Goal: Find specific page/section: Find specific page/section

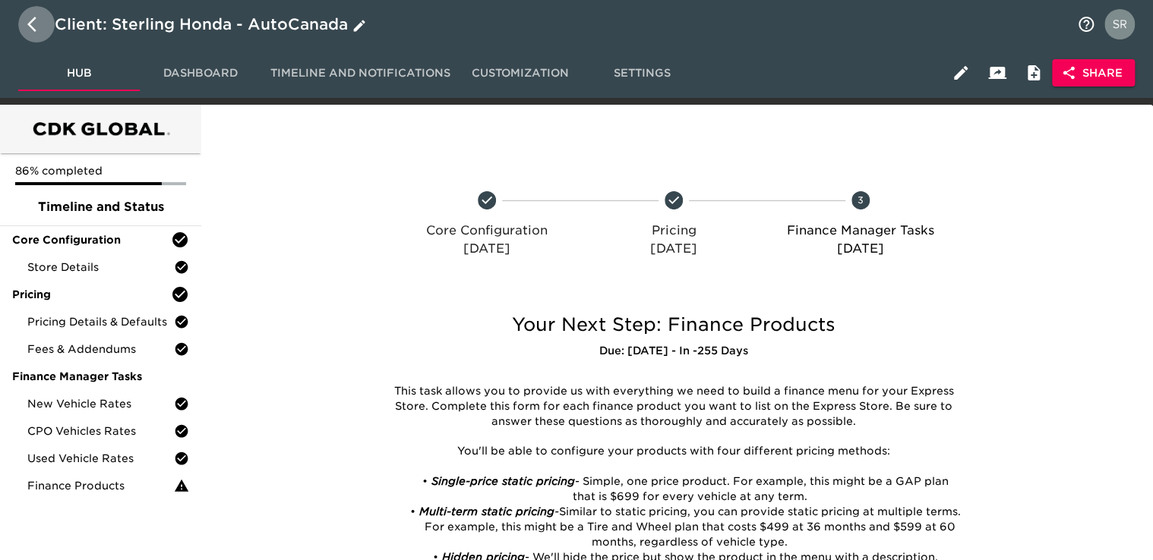
click at [30, 25] on icon "button" at bounding box center [31, 24] width 9 height 15
select select "10"
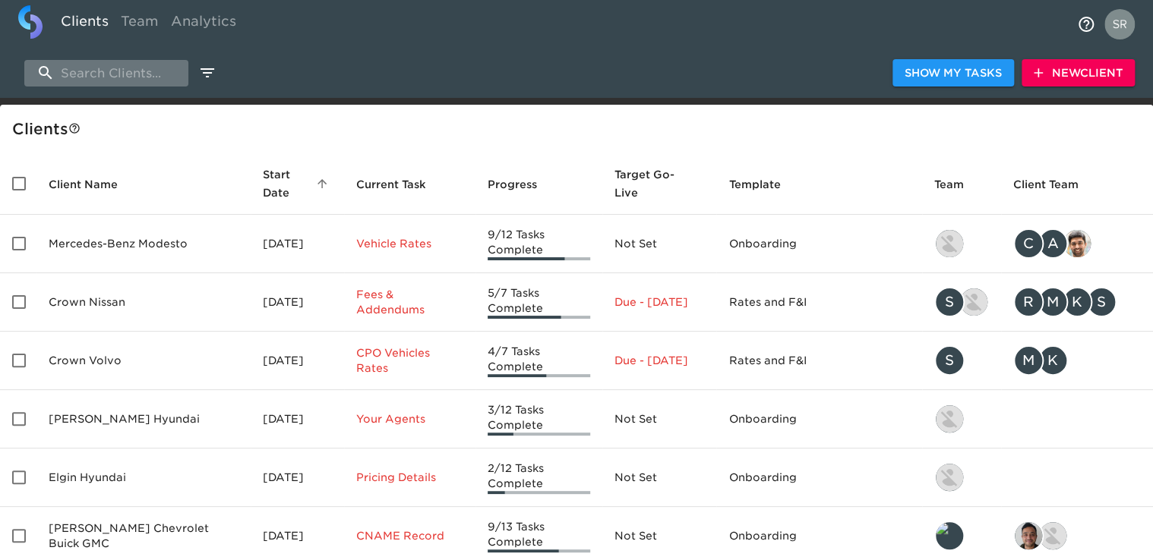
click at [138, 79] on input "search" at bounding box center [106, 73] width 164 height 27
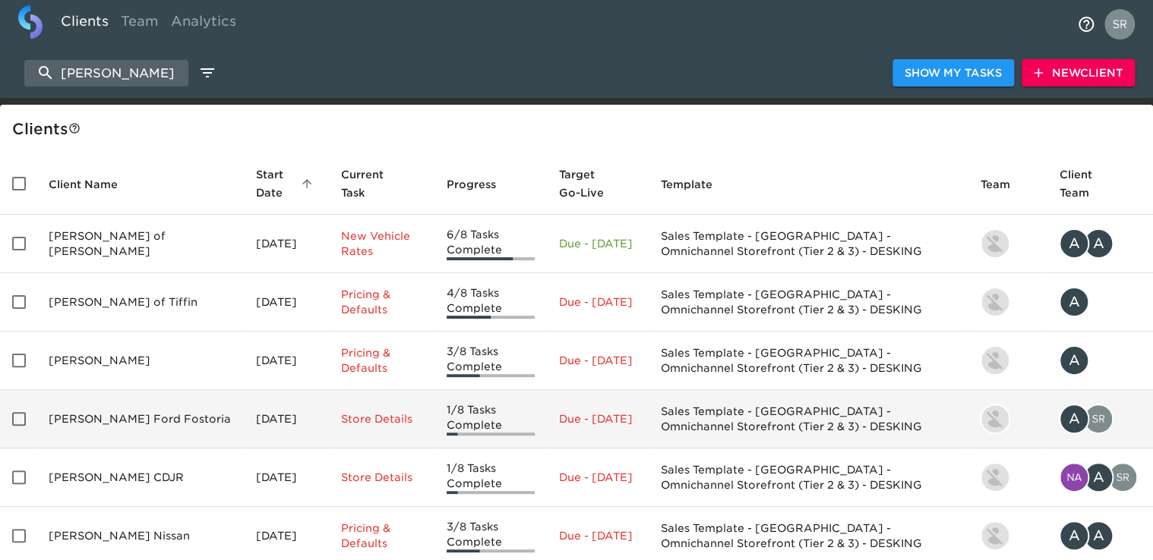
type input "[PERSON_NAME]"
click at [94, 428] on td "[PERSON_NAME] Ford Fostoria" at bounding box center [139, 419] width 207 height 58
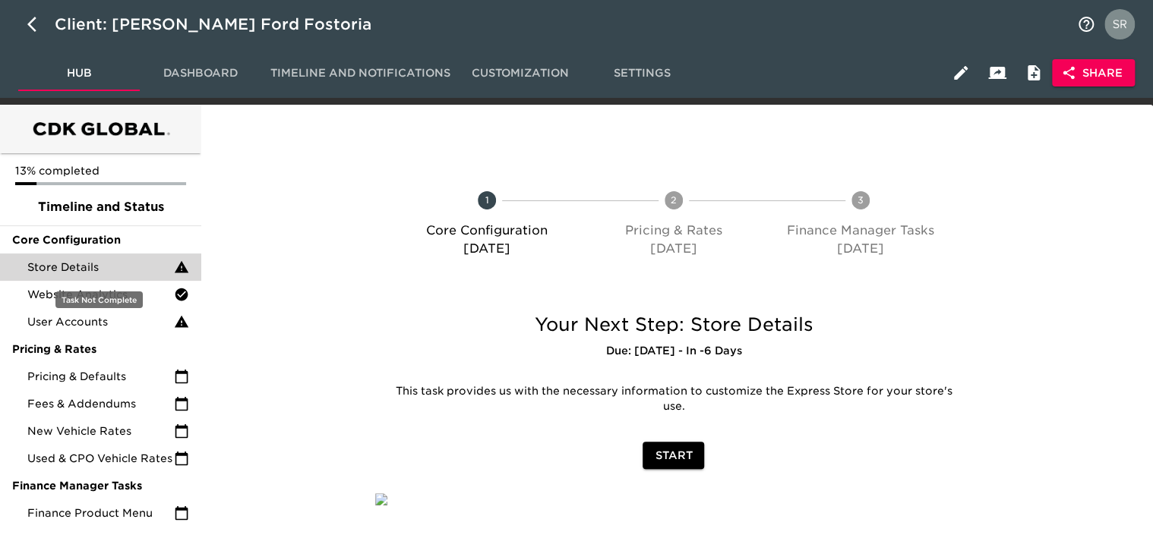
click at [111, 271] on span "Store Details" at bounding box center [100, 267] width 147 height 15
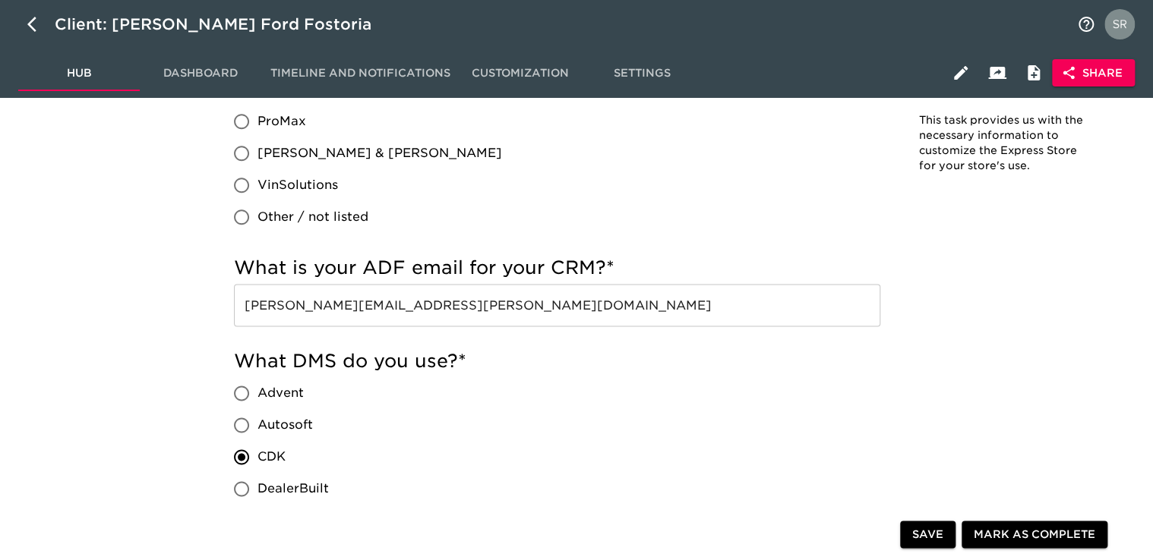
scroll to position [835, 0]
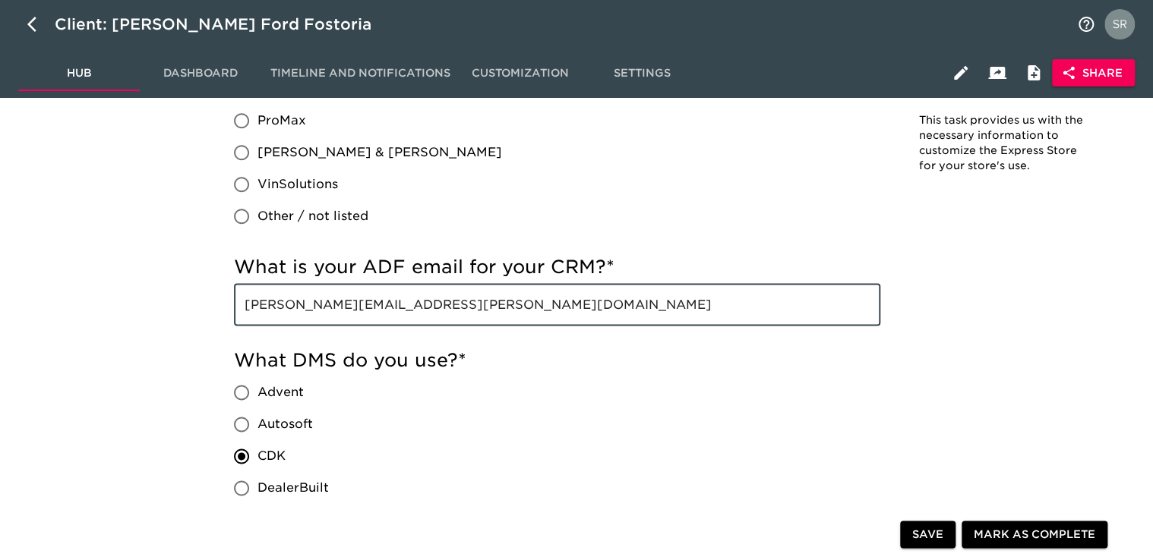
drag, startPoint x: 494, startPoint y: 313, endPoint x: 192, endPoint y: 306, distance: 301.6
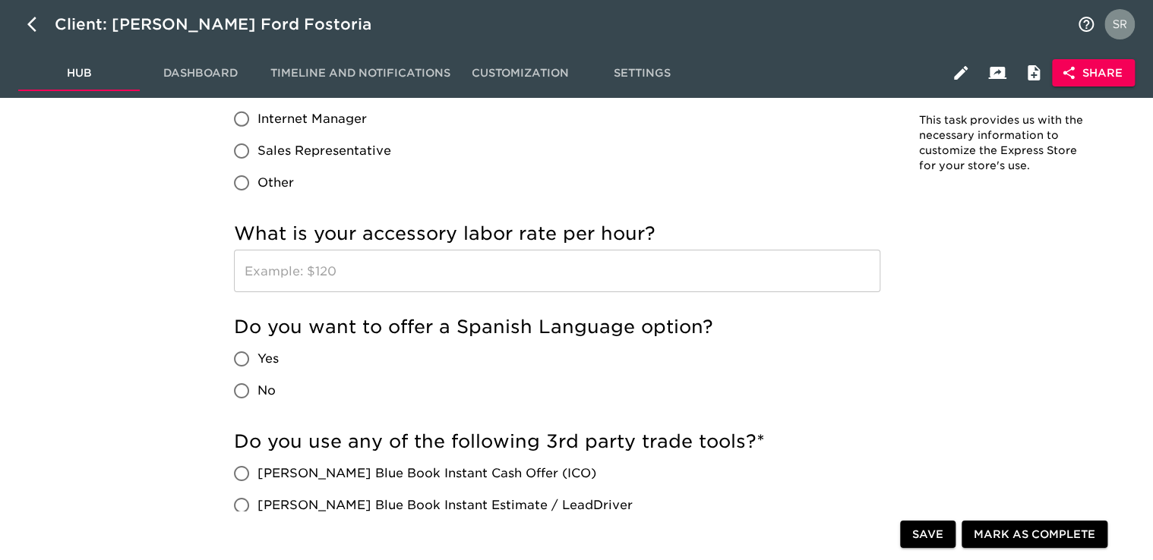
scroll to position [2384, 0]
click at [847, 163] on div "How do you refer to your sales team? Product Specialist Personal Concierge Inte…" at bounding box center [557, 106] width 646 height 188
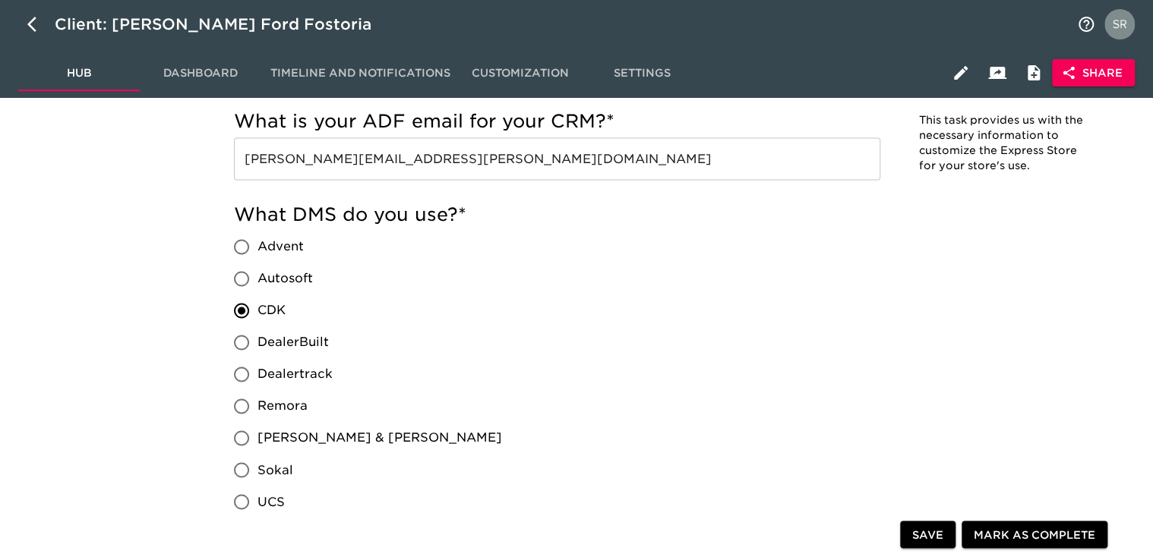
scroll to position [982, 0]
click at [696, 308] on div "What DMS do you use? * Advent Autosoft CDK DealerBuilt Dealertrack Remora [PERS…" at bounding box center [557, 375] width 646 height 347
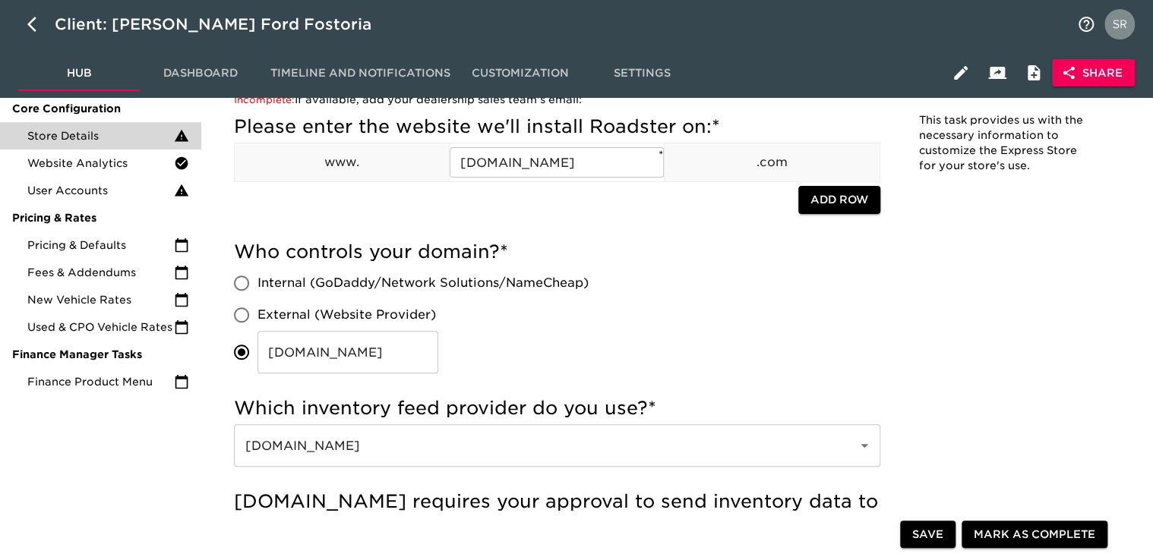
scroll to position [0, 0]
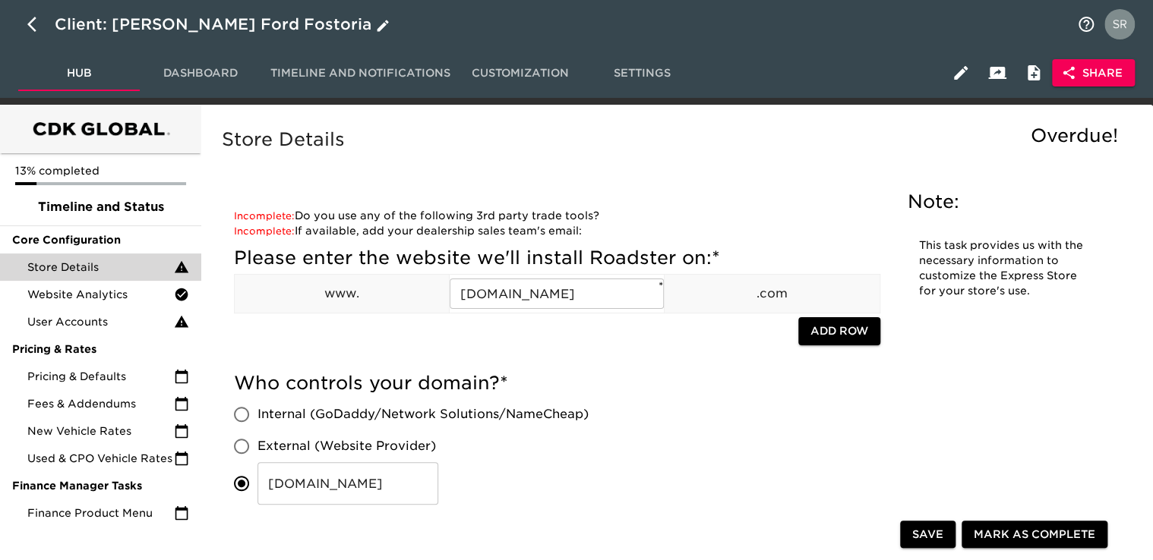
click at [24, 27] on button "button" at bounding box center [36, 24] width 36 height 36
select select "10"
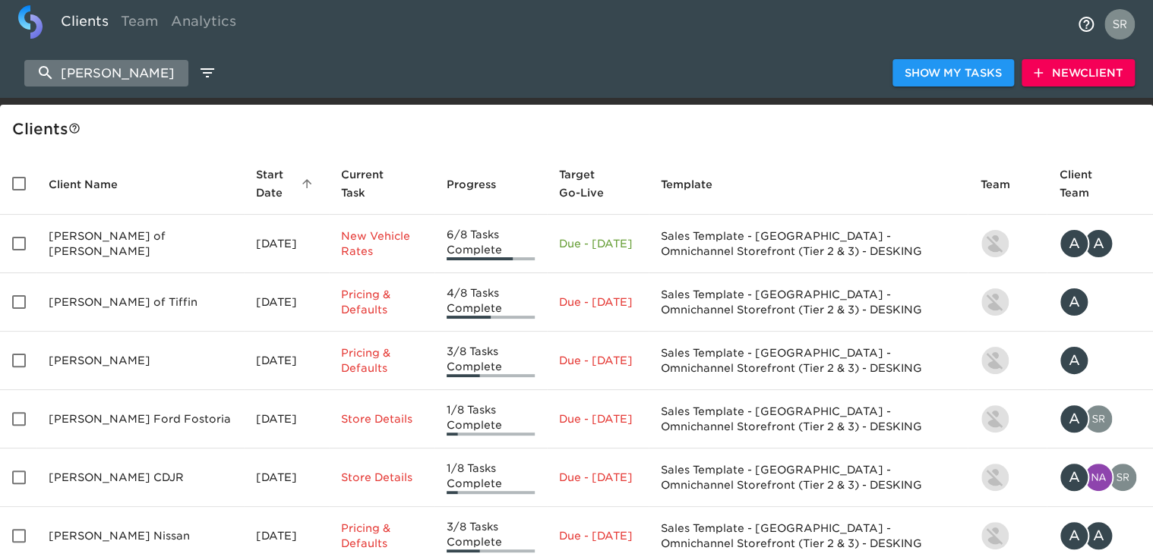
click at [75, 70] on input "[PERSON_NAME]" at bounding box center [106, 73] width 164 height 27
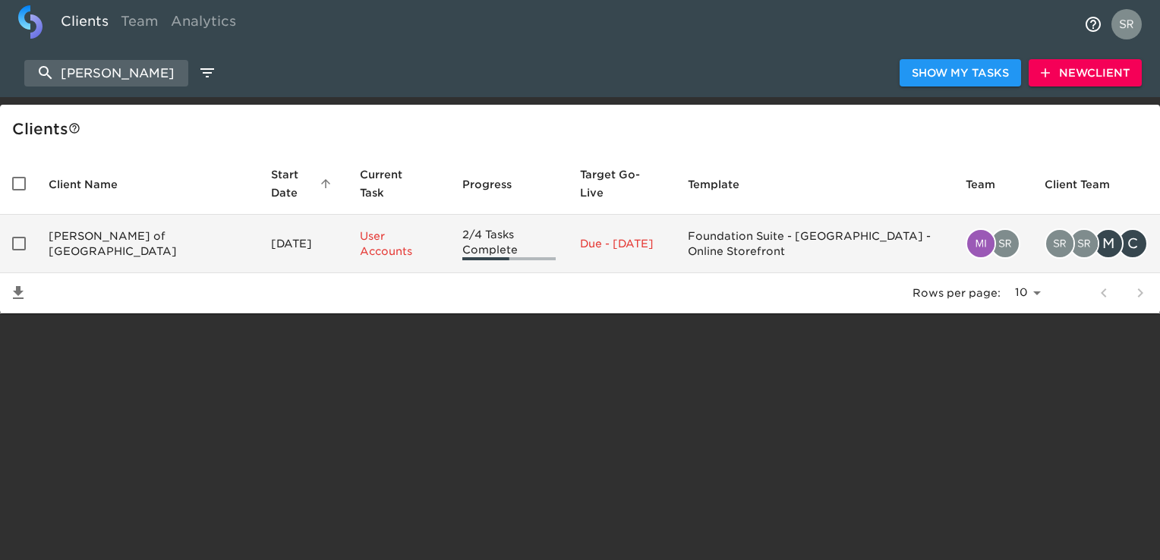
type input "[PERSON_NAME]"
click at [90, 229] on td "[PERSON_NAME] of [GEOGRAPHIC_DATA]" at bounding box center [147, 244] width 223 height 58
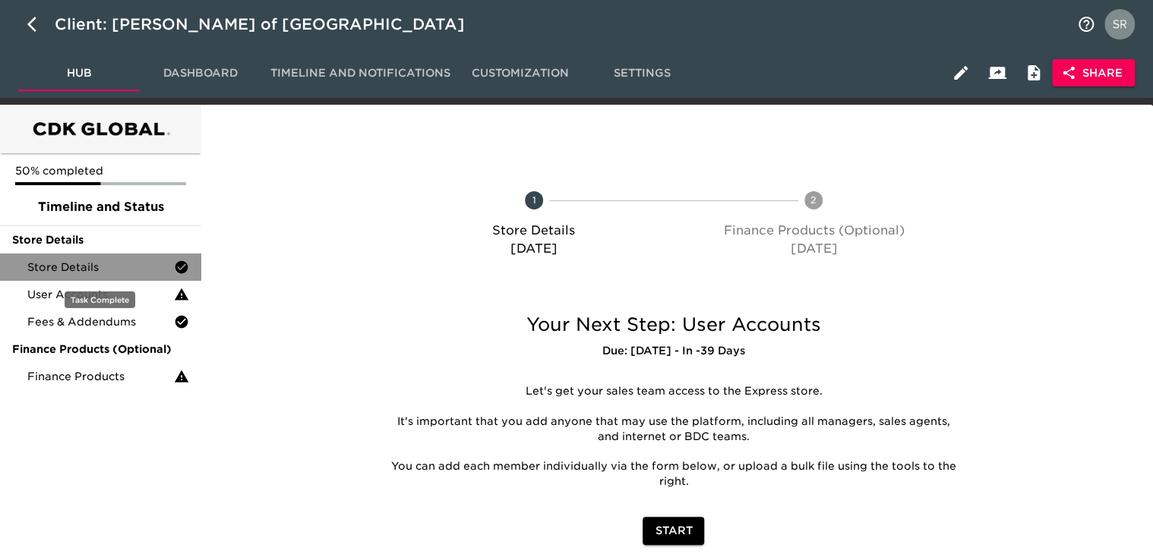
click at [70, 270] on span "Store Details" at bounding box center [100, 267] width 147 height 15
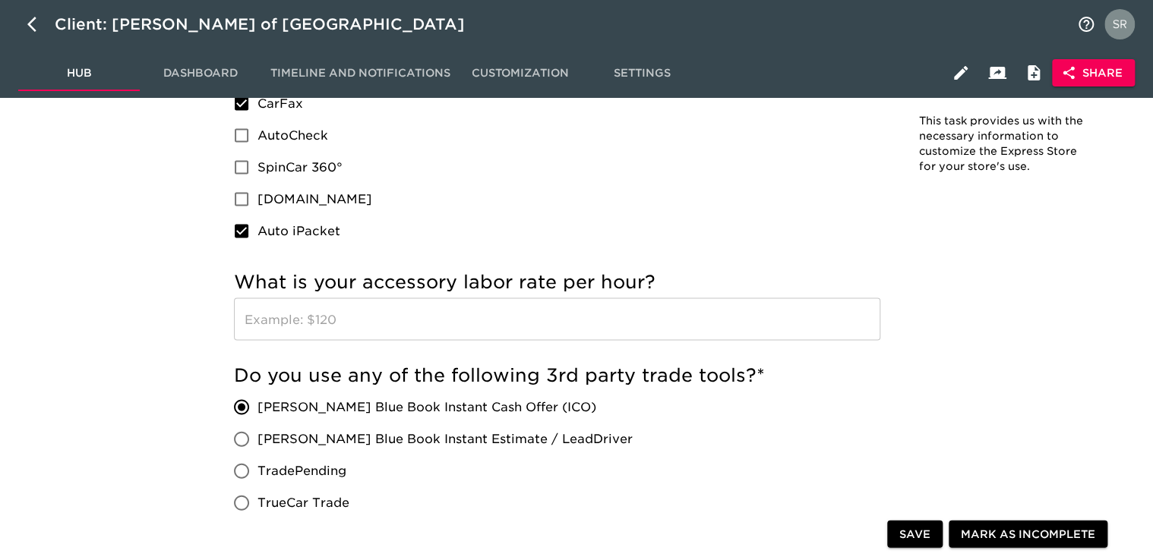
scroll to position [1713, 0]
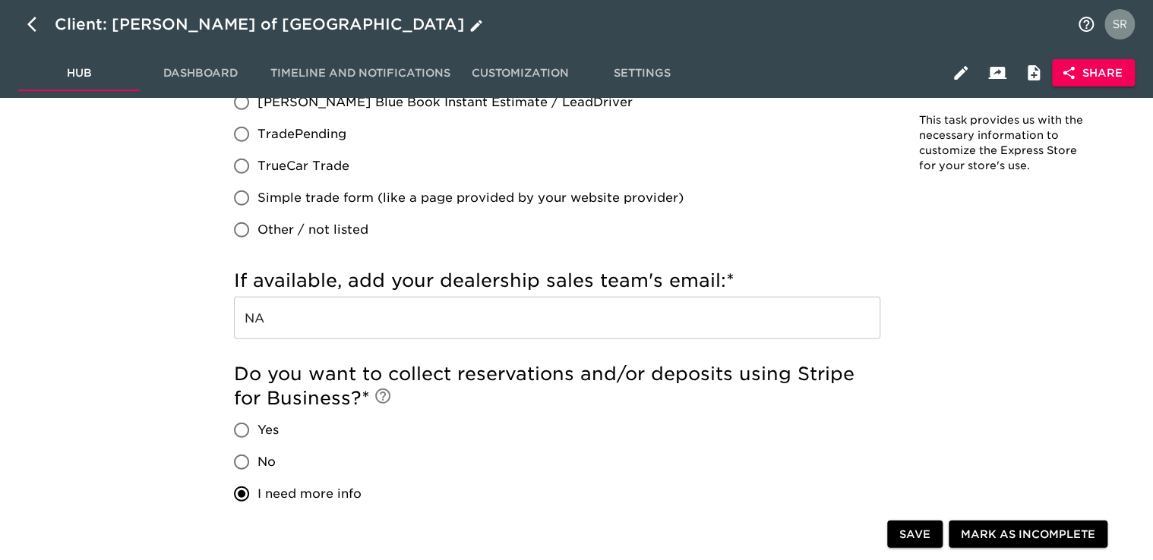
click at [43, 14] on button "button" at bounding box center [36, 24] width 36 height 36
select select "10"
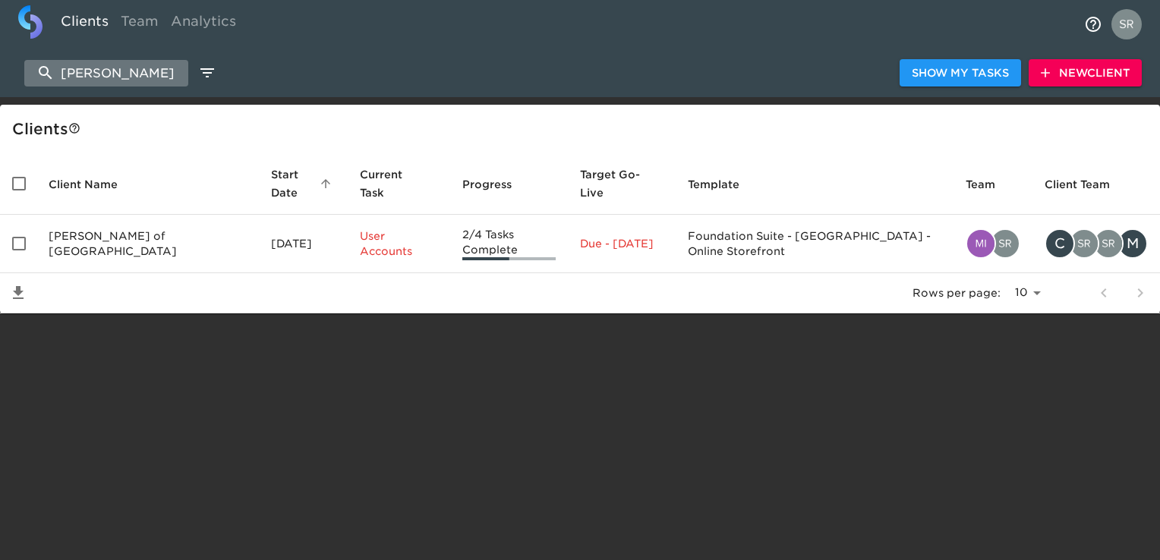
drag, startPoint x: 160, startPoint y: 69, endPoint x: 62, endPoint y: 68, distance: 98.7
click at [62, 68] on input "[PERSON_NAME]" at bounding box center [106, 73] width 164 height 27
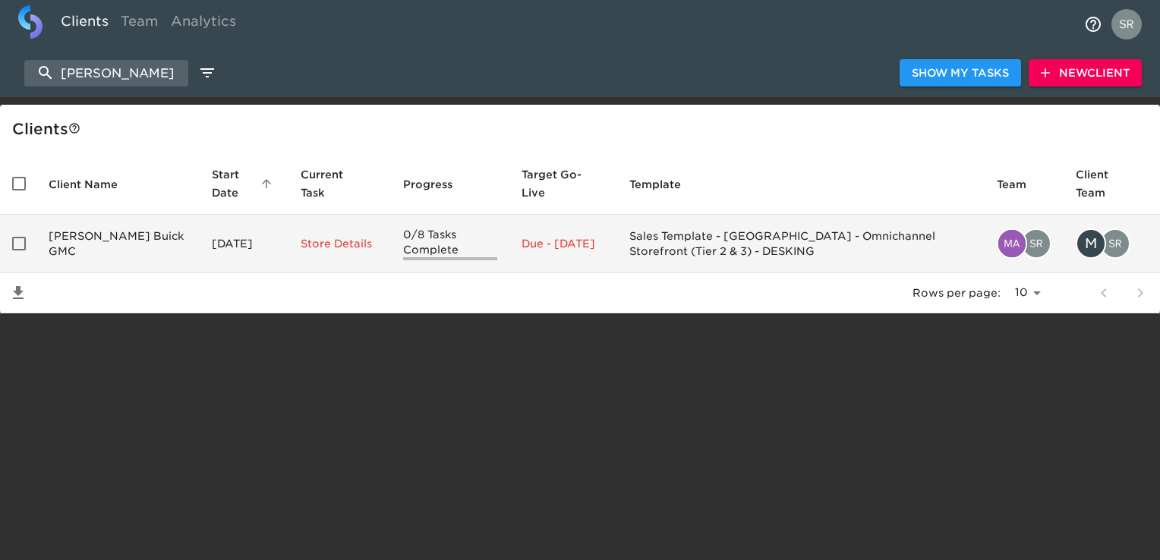
type input "[PERSON_NAME]"
click at [80, 240] on td "[PERSON_NAME] Buick GMC" at bounding box center [117, 244] width 163 height 58
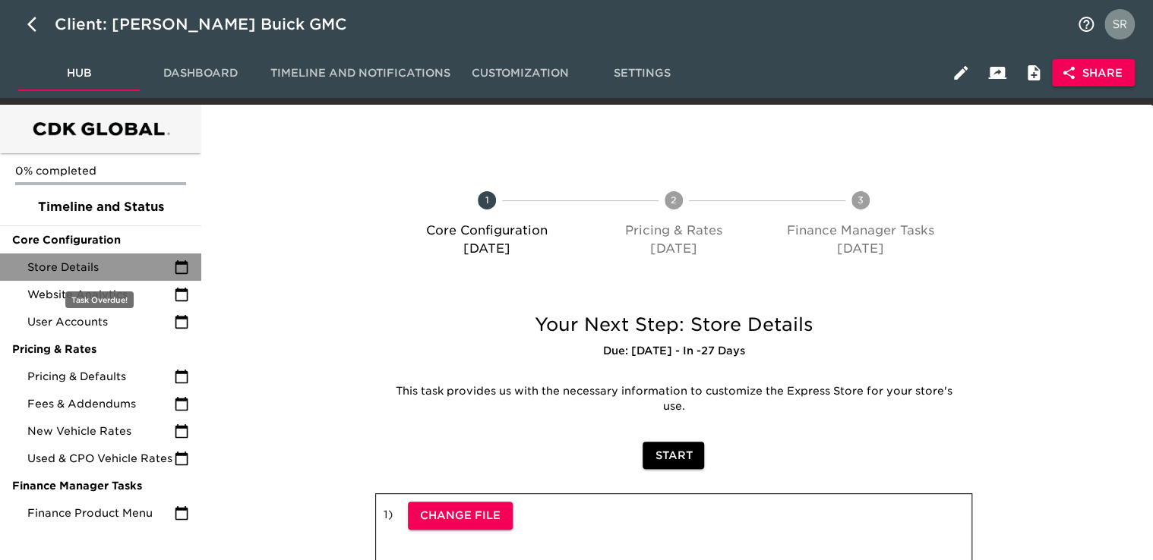
click at [87, 270] on span "Store Details" at bounding box center [100, 267] width 147 height 15
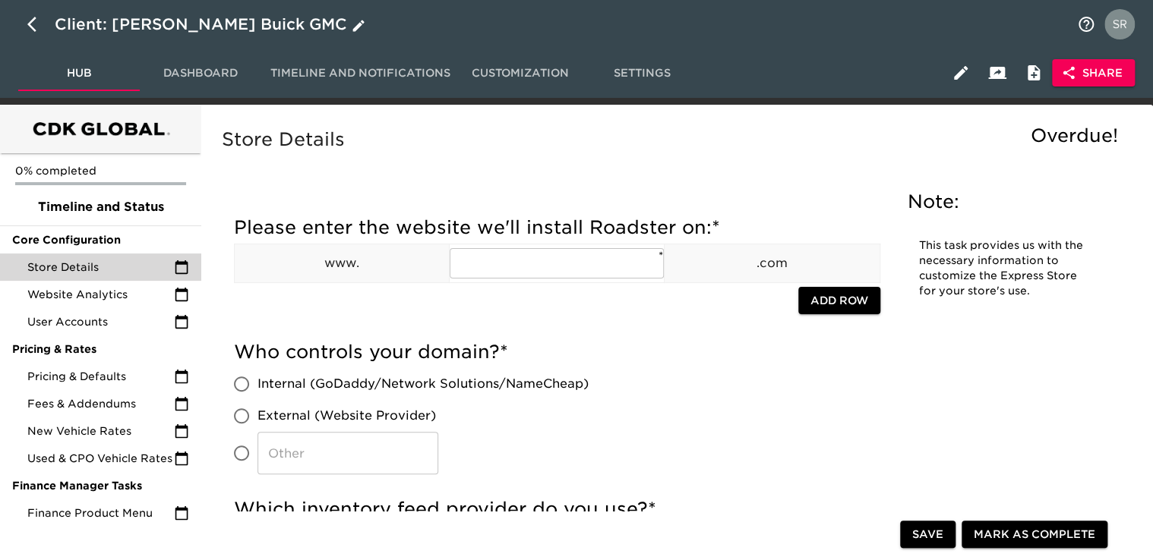
click at [29, 27] on icon "button" at bounding box center [36, 24] width 18 height 18
select select "10"
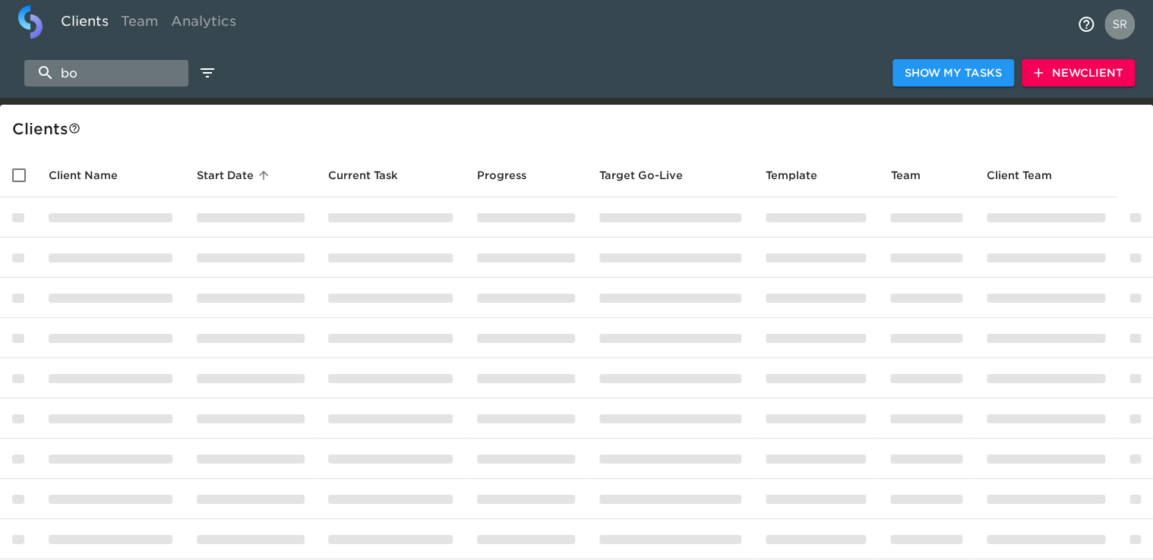
type input "b"
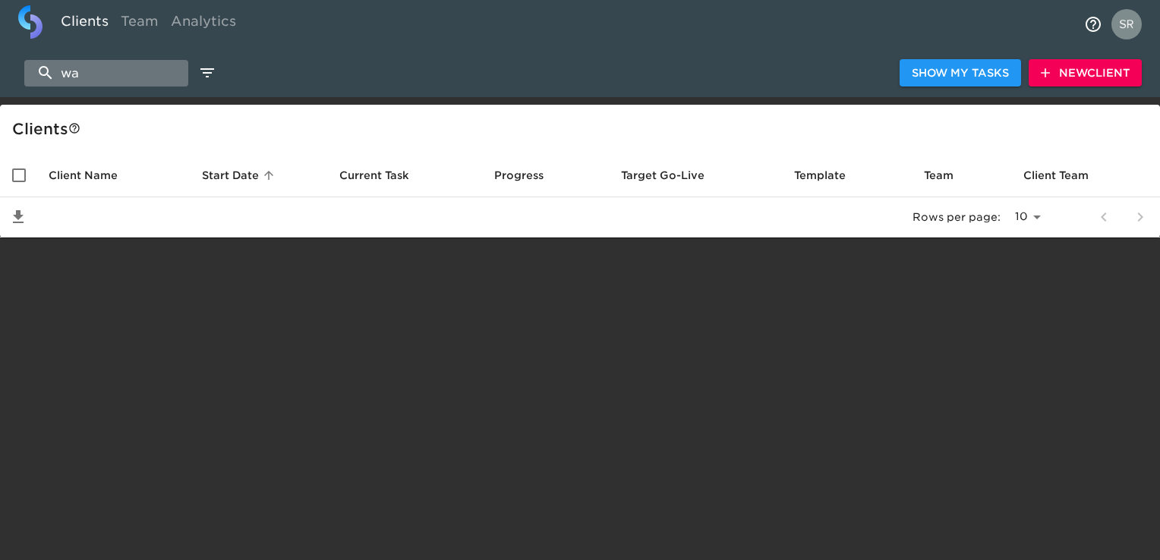
type input "w"
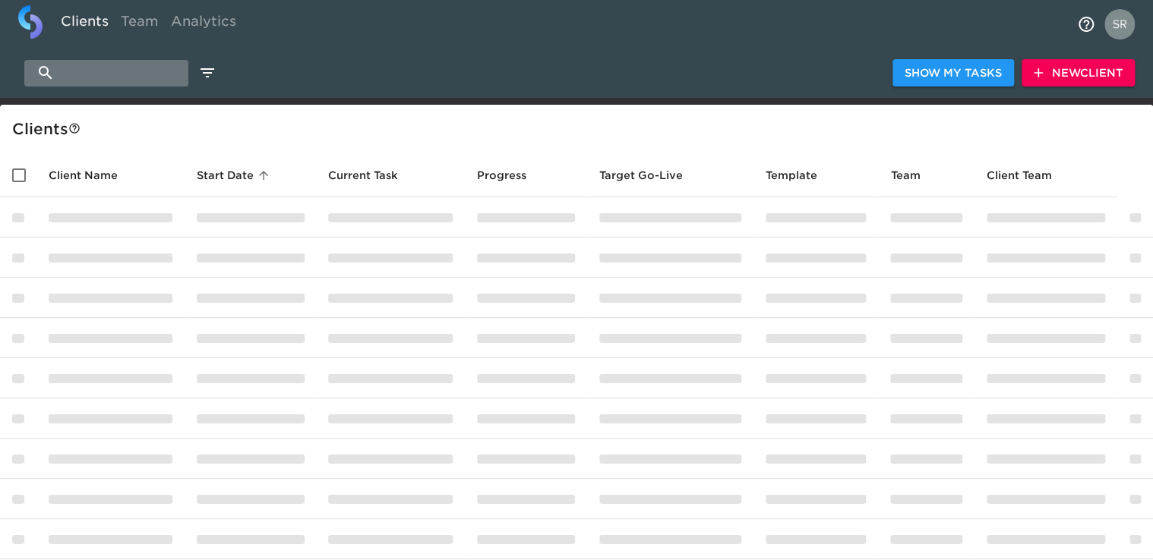
type input "l"
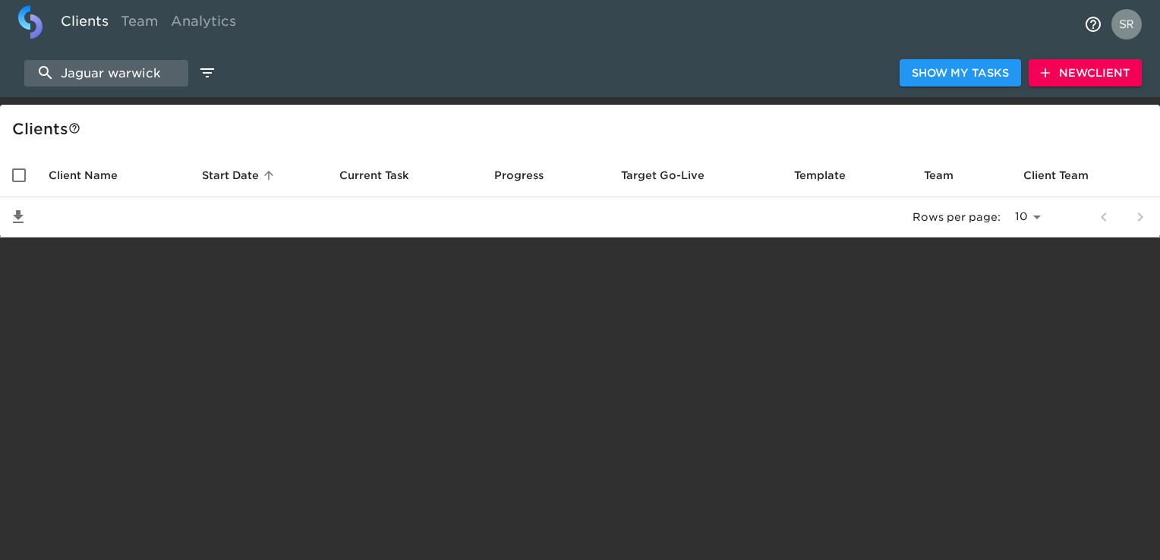
type input "Jaguar warwick"
drag, startPoint x: 174, startPoint y: 65, endPoint x: 15, endPoint y: 62, distance: 158.8
click at [15, 62] on div "Jaguar warwick Show My Tasks New Client" at bounding box center [580, 73] width 1160 height 49
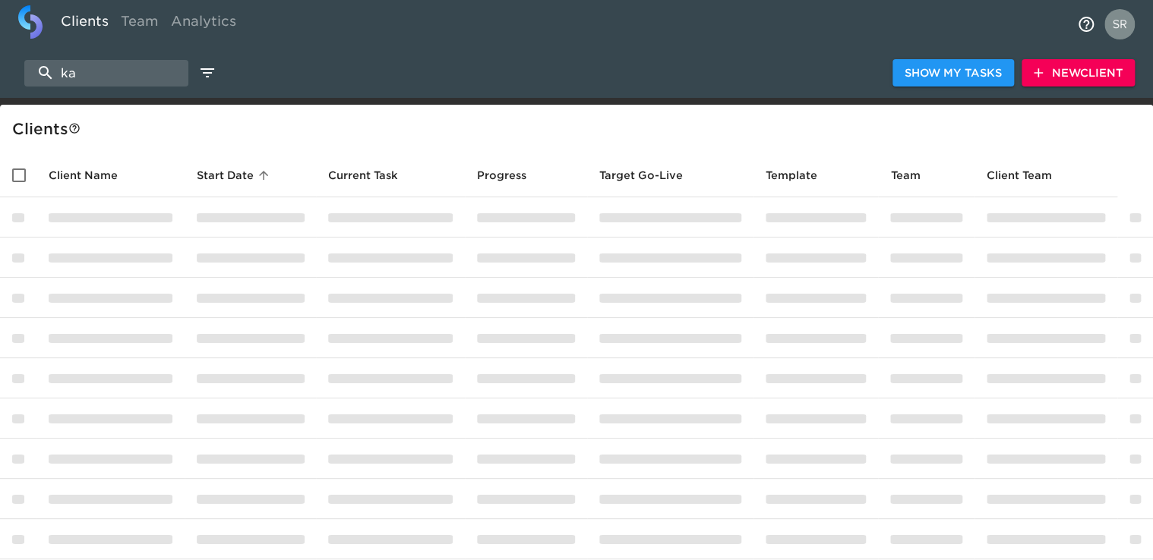
type input "k"
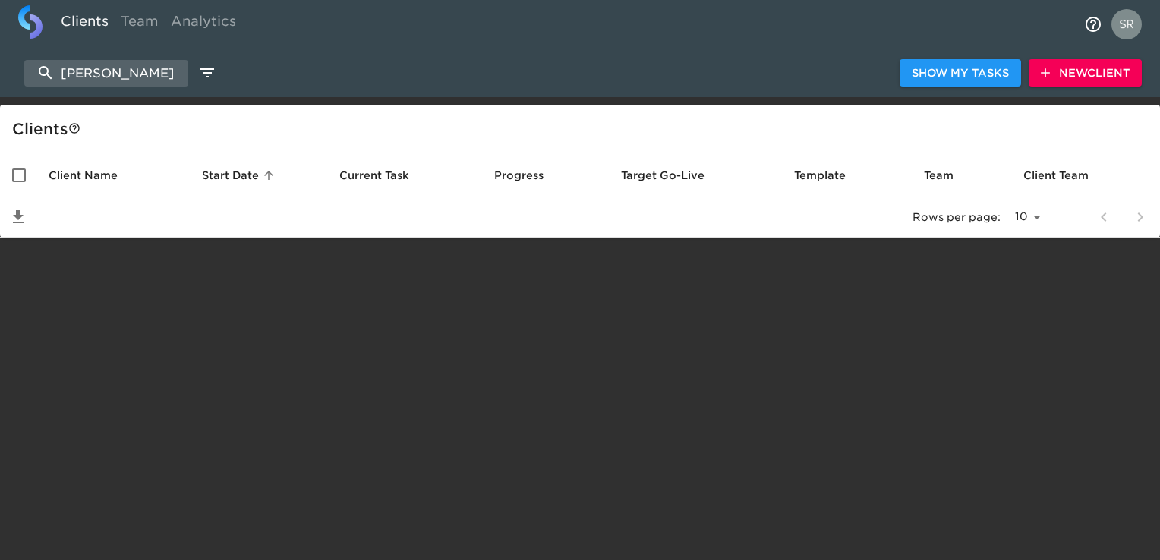
type input "[PERSON_NAME]"
